Goal: Information Seeking & Learning: Learn about a topic

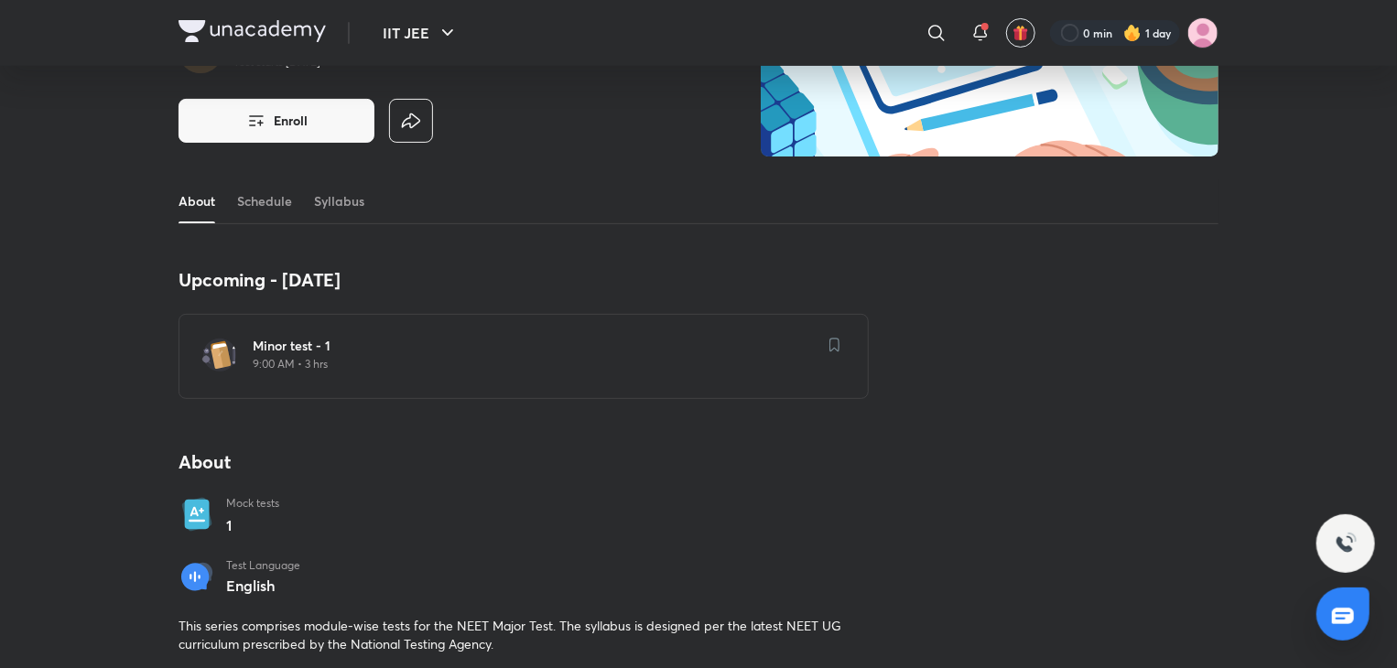
scroll to position [209, 0]
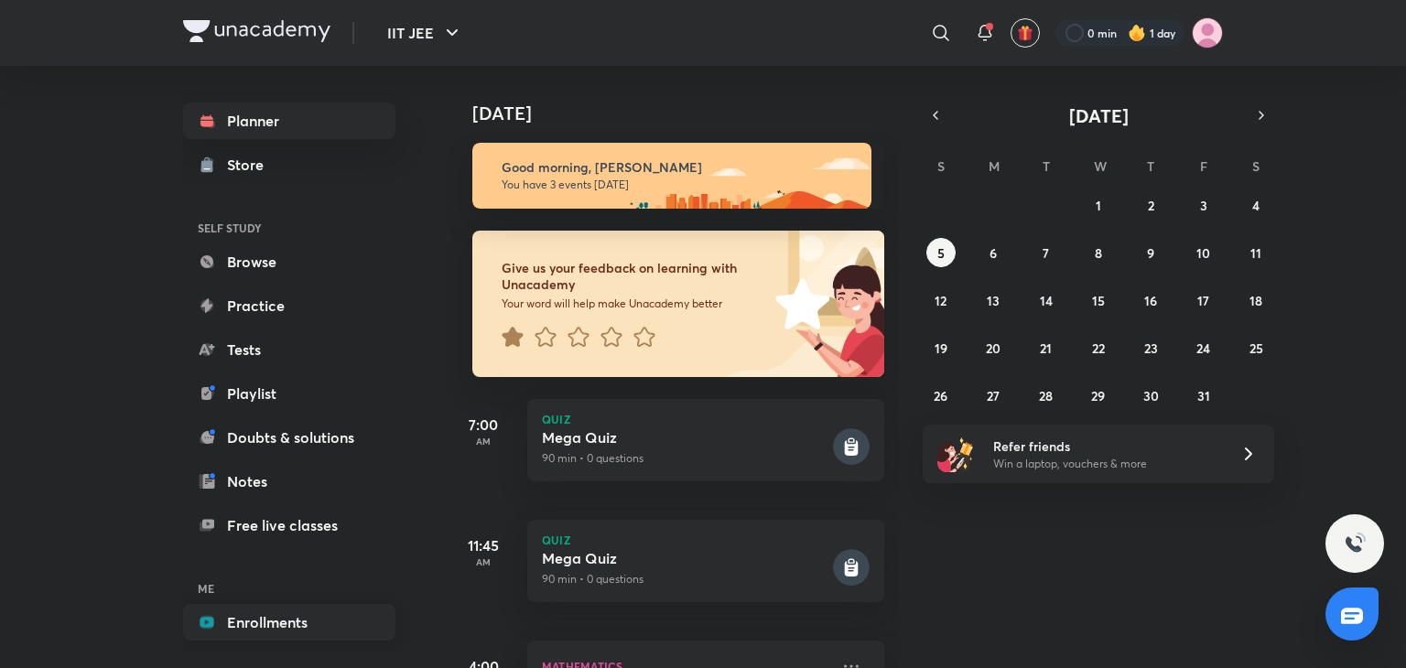
click at [277, 621] on link "Enrollments" at bounding box center [289, 622] width 212 height 37
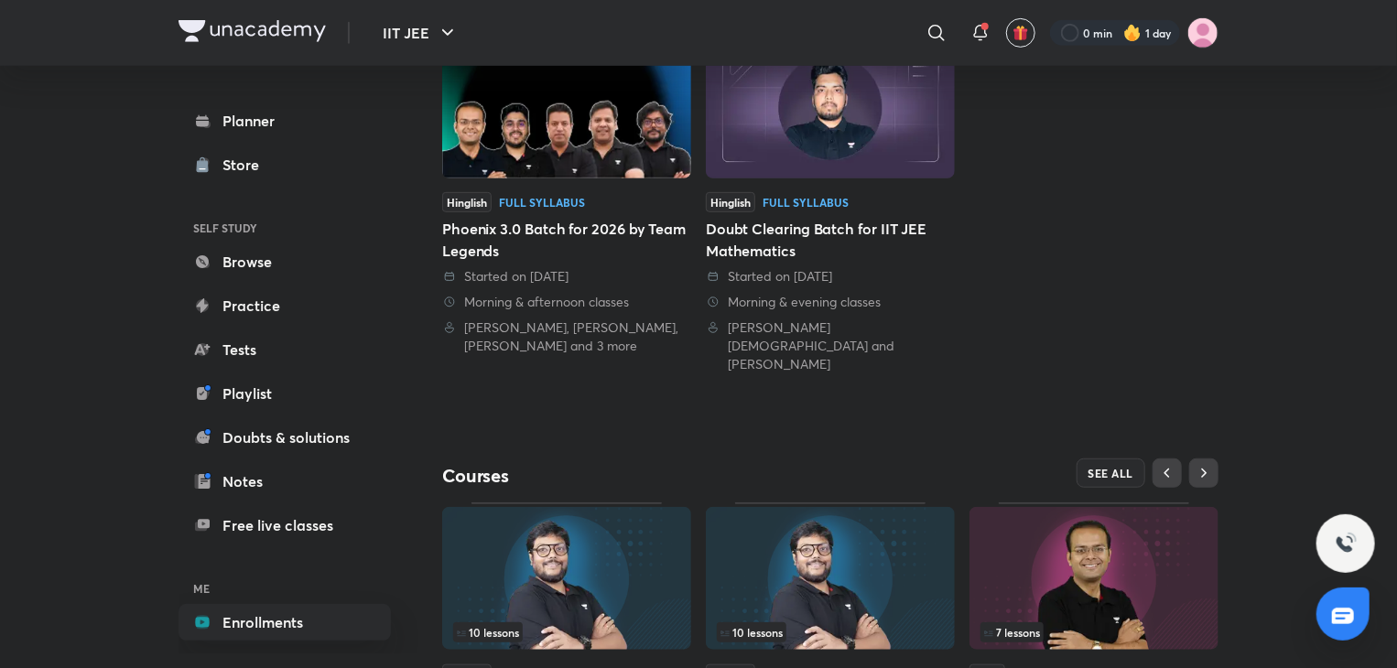
scroll to position [612, 0]
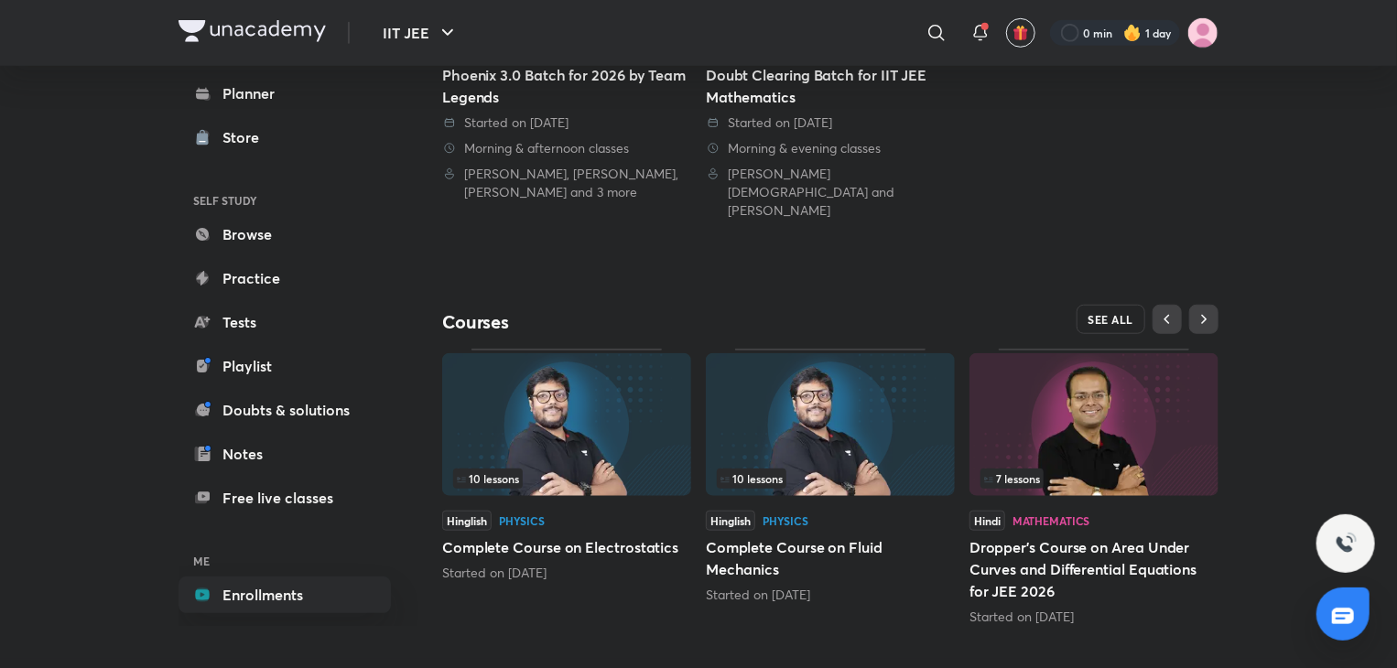
click at [1111, 313] on span "SEE ALL" at bounding box center [1112, 319] width 46 height 13
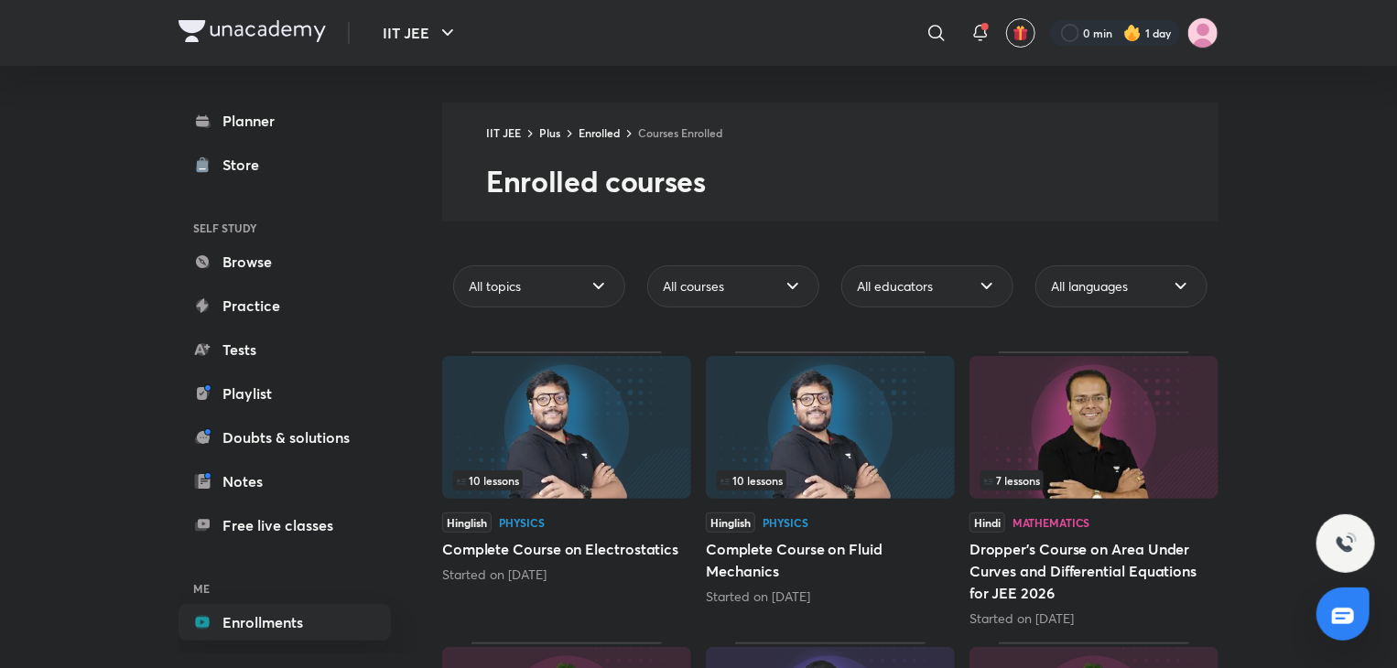
click at [1111, 302] on div "All languages" at bounding box center [1122, 287] width 172 height 42
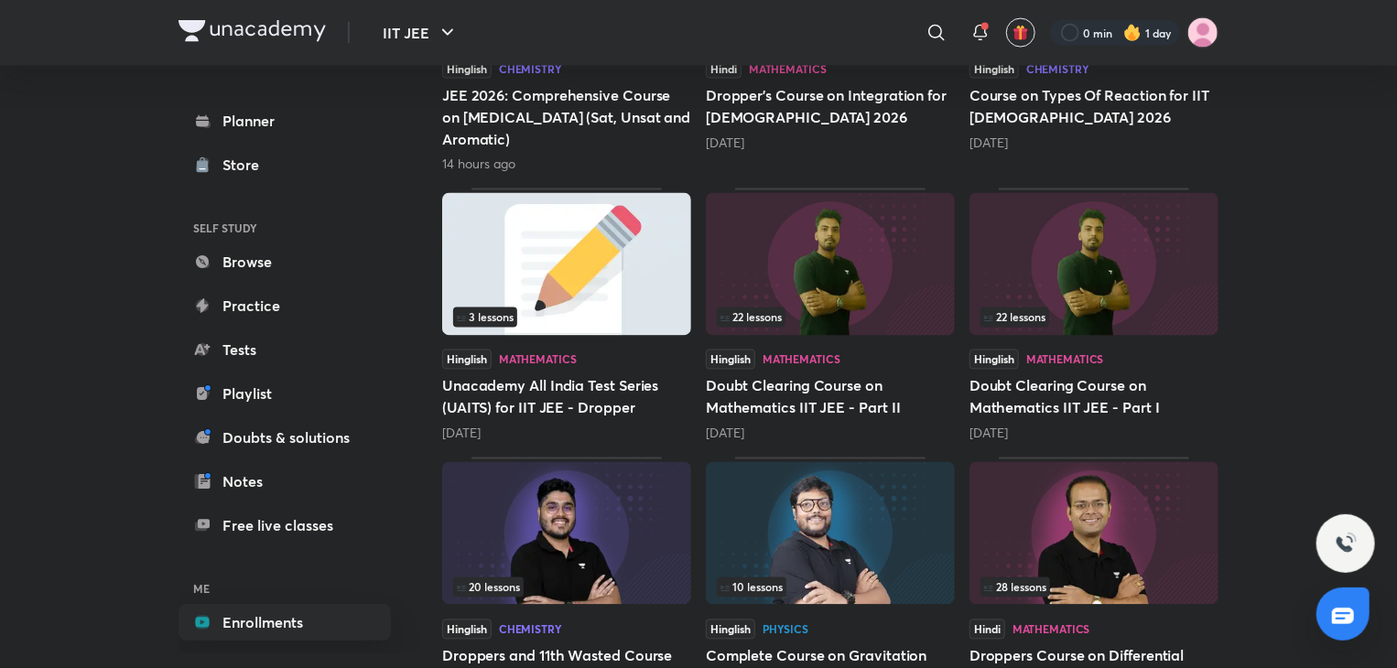
scroll to position [1729, 0]
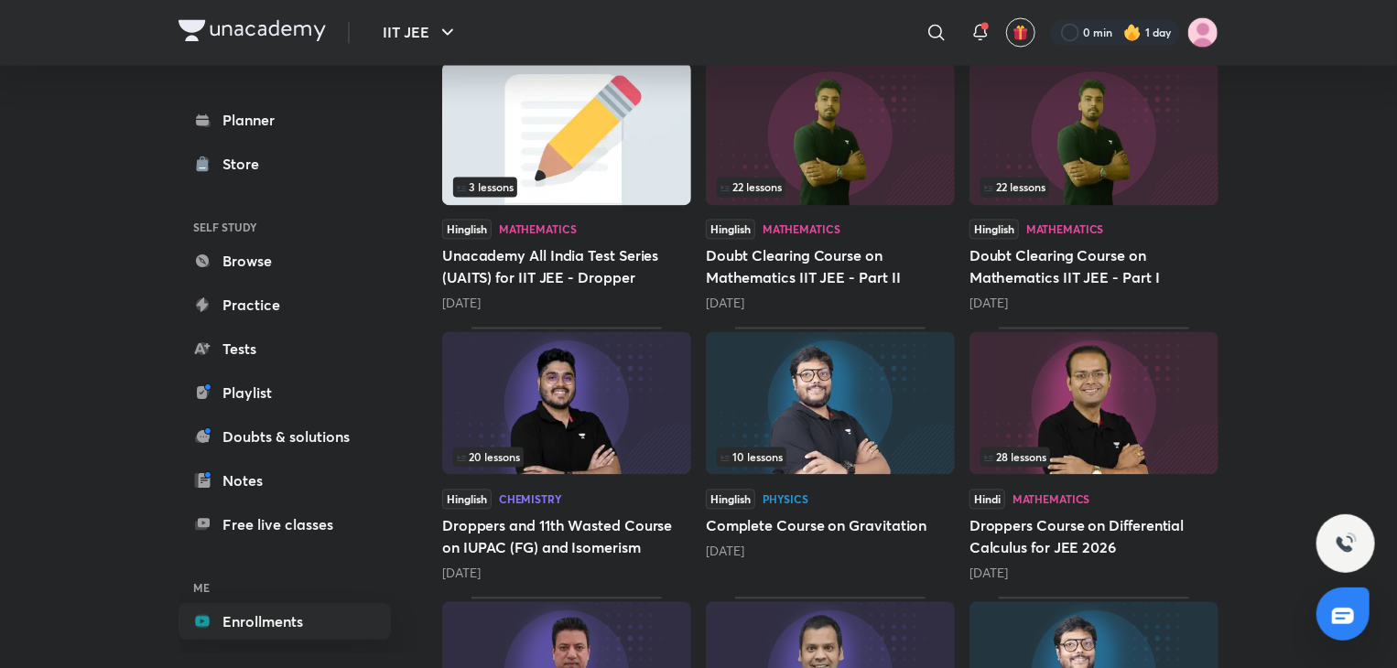
click at [1113, 418] on img at bounding box center [1094, 403] width 249 height 143
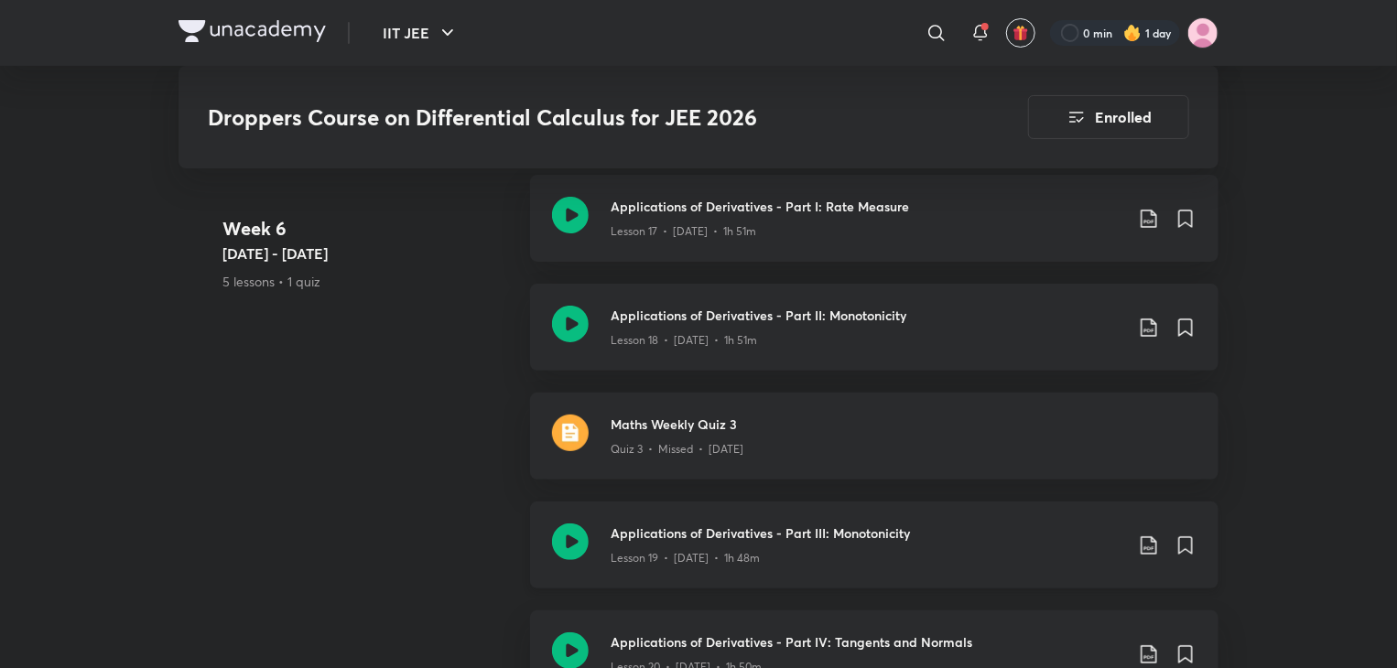
scroll to position [3580, 0]
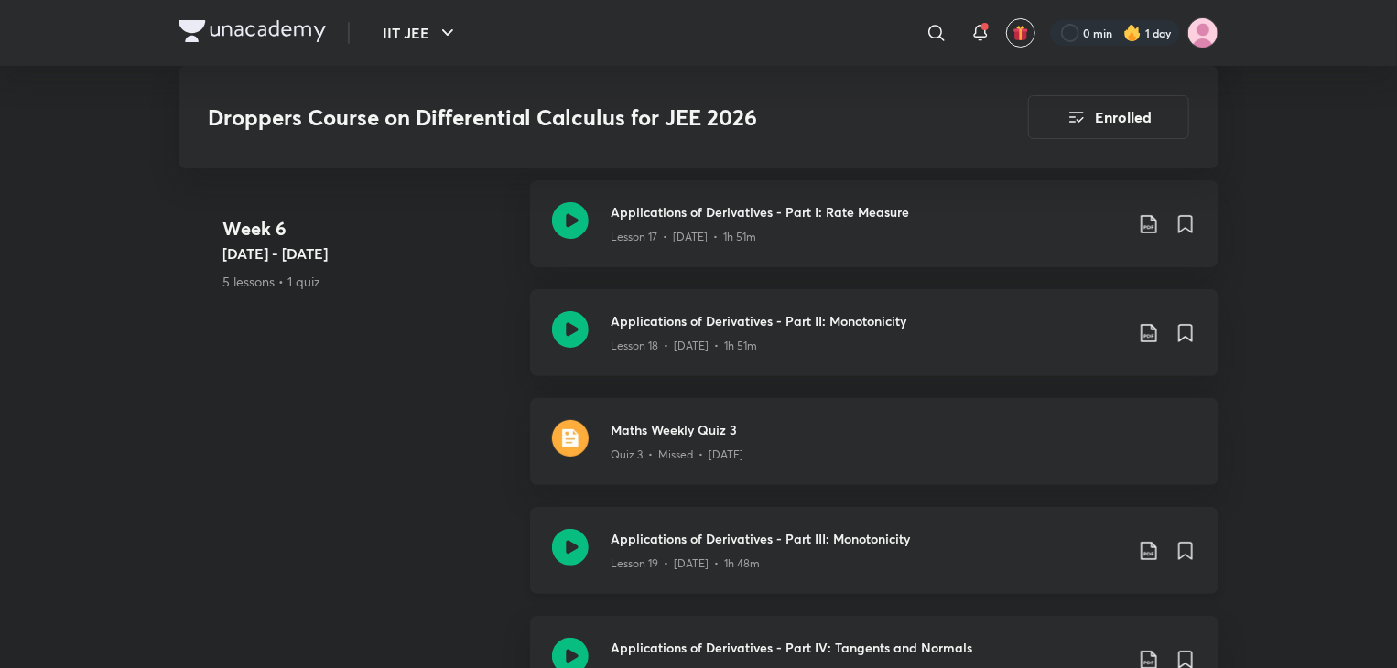
click at [864, 529] on h3 "Applications of Derivatives - Part III: Monotonicity" at bounding box center [867, 538] width 513 height 19
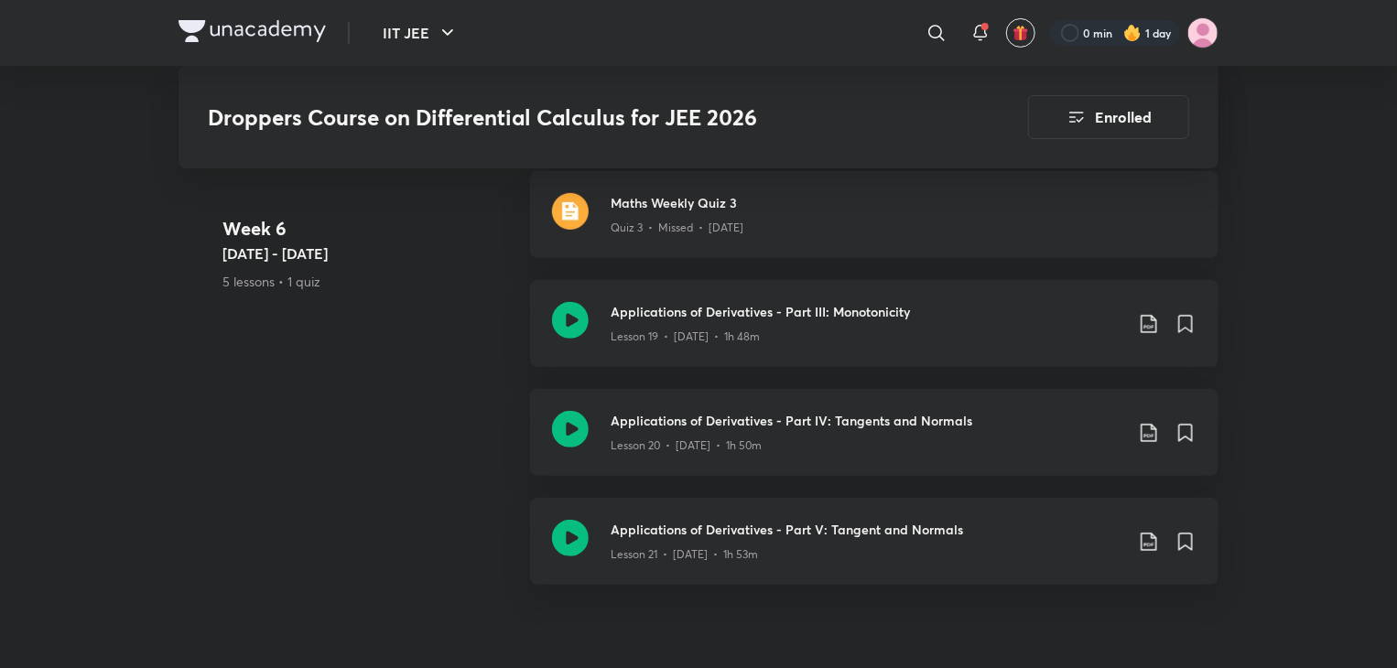
scroll to position [3809, 0]
